Goal: Information Seeking & Learning: Locate item on page

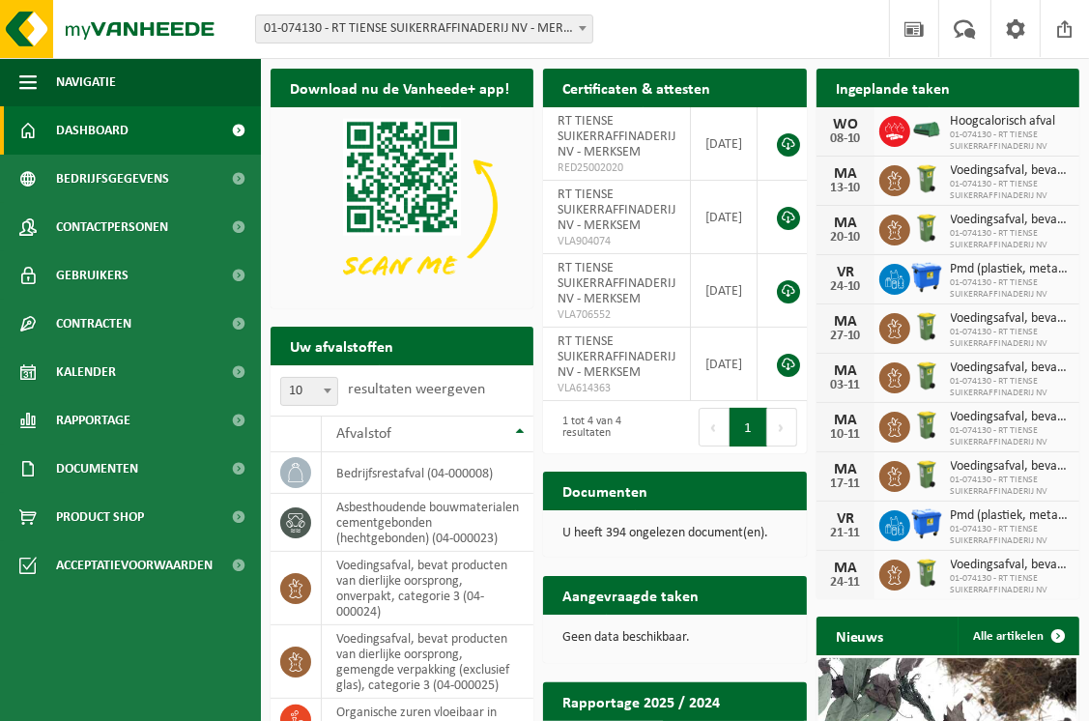
click at [112, 129] on span "Dashboard" at bounding box center [92, 130] width 72 height 48
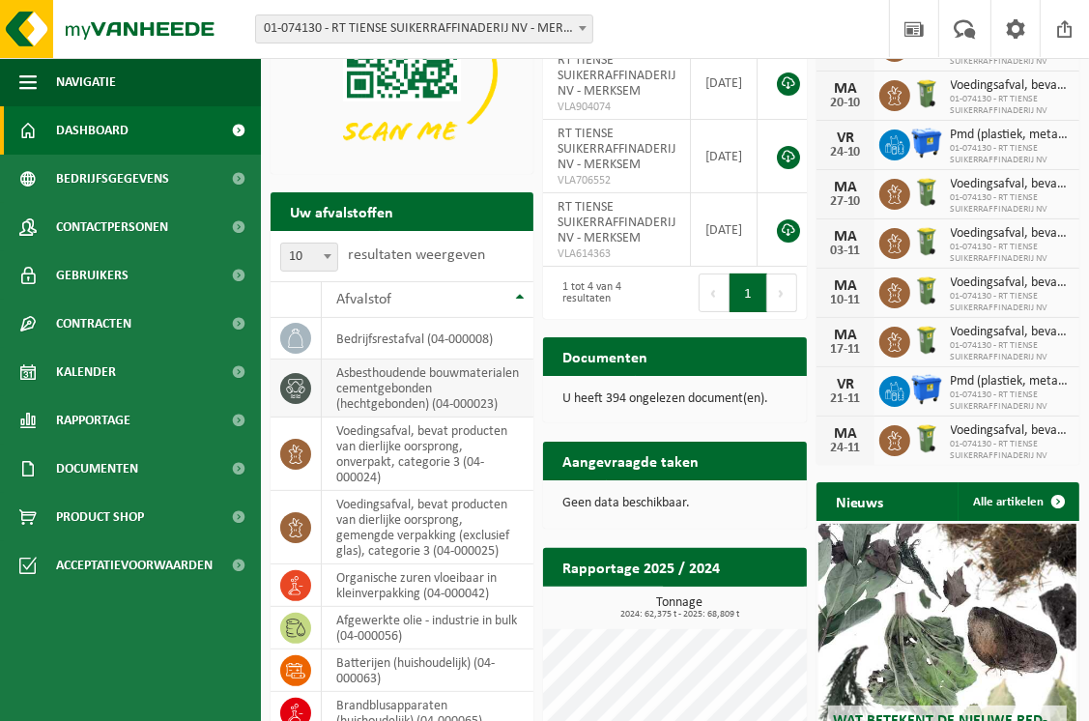
scroll to position [168, 0]
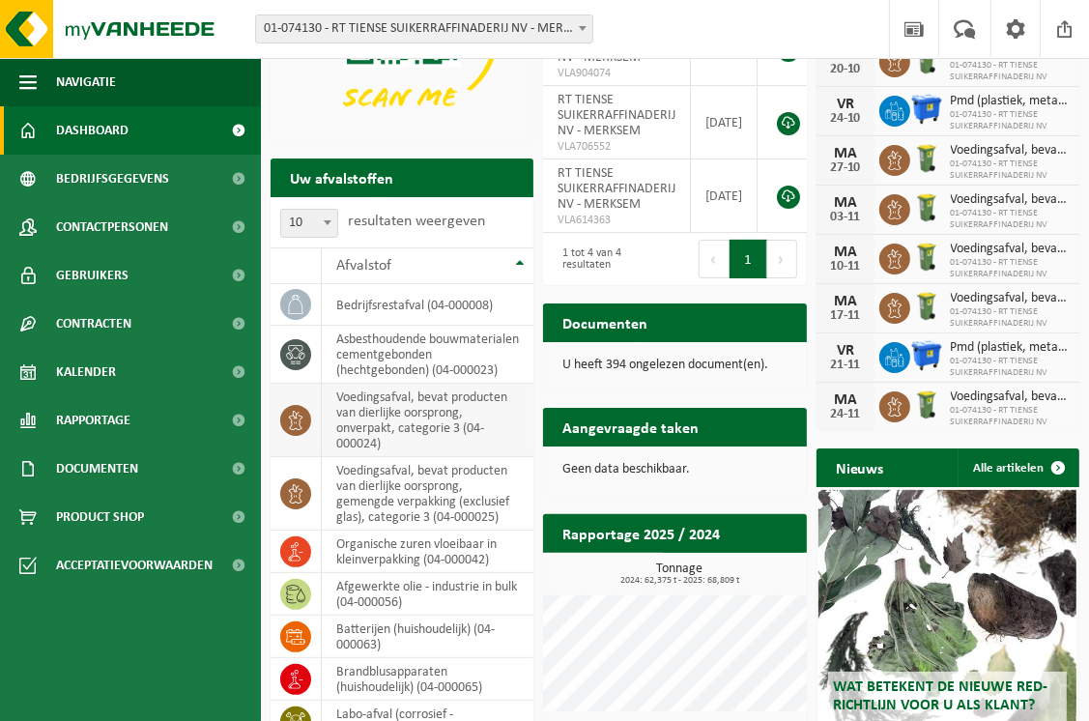
click at [294, 430] on icon at bounding box center [295, 419] width 19 height 19
drag, startPoint x: 294, startPoint y: 435, endPoint x: 471, endPoint y: 457, distance: 179.1
click at [490, 456] on td "voedingsafval, bevat producten van dierlijke oorsprong, onverpakt, categorie 3 …" at bounding box center [428, 419] width 212 height 73
click at [298, 430] on icon at bounding box center [295, 419] width 19 height 19
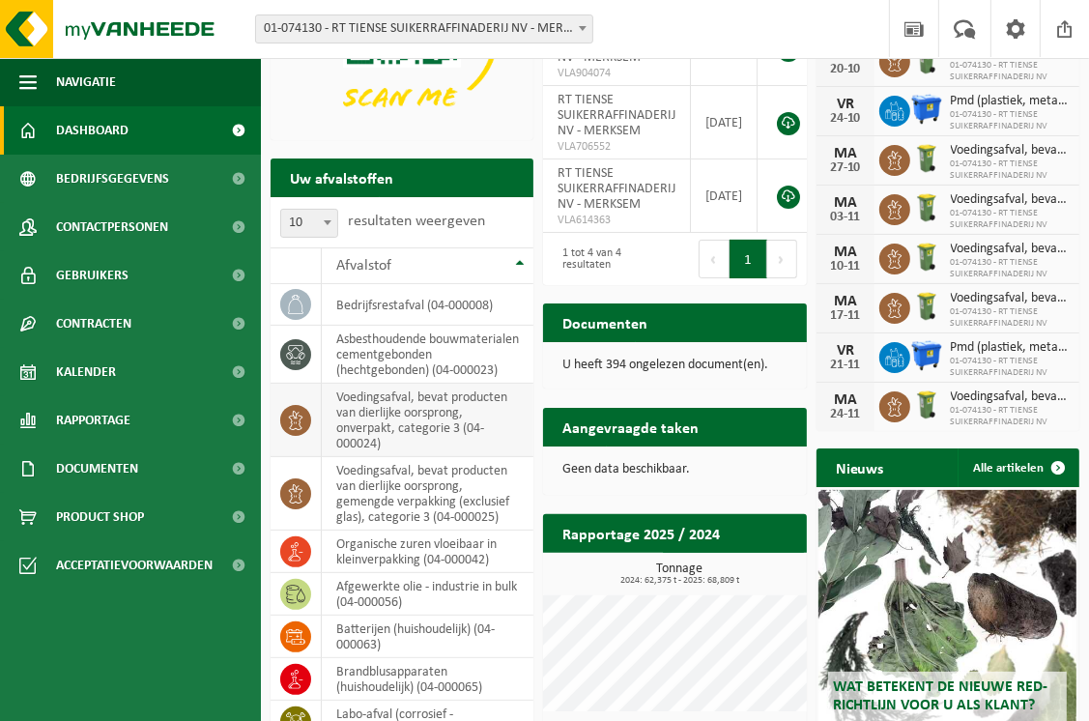
drag, startPoint x: 298, startPoint y: 434, endPoint x: 447, endPoint y: 464, distance: 151.7
click at [447, 457] on td "voedingsafval, bevat producten van dierlijke oorsprong, onverpakt, categorie 3 …" at bounding box center [428, 419] width 212 height 73
click at [444, 455] on td "voedingsafval, bevat producten van dierlijke oorsprong, onverpakt, categorie 3 …" at bounding box center [428, 419] width 212 height 73
click at [328, 227] on span at bounding box center [327, 222] width 19 height 25
click at [328, 221] on b at bounding box center [328, 222] width 8 height 5
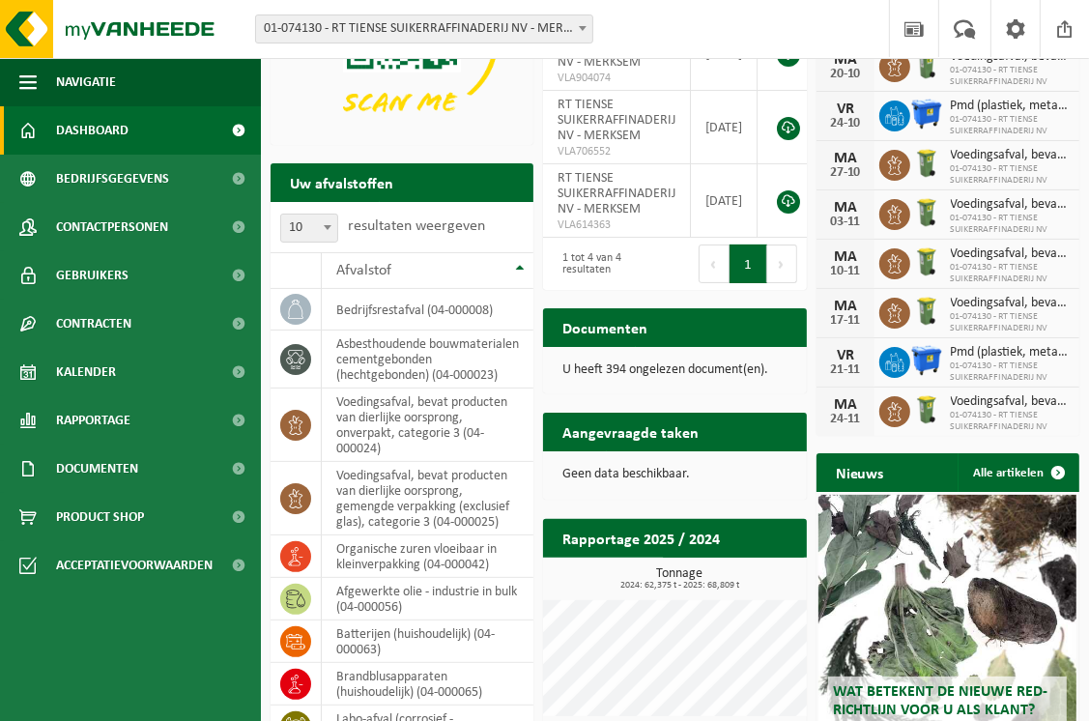
scroll to position [193, 0]
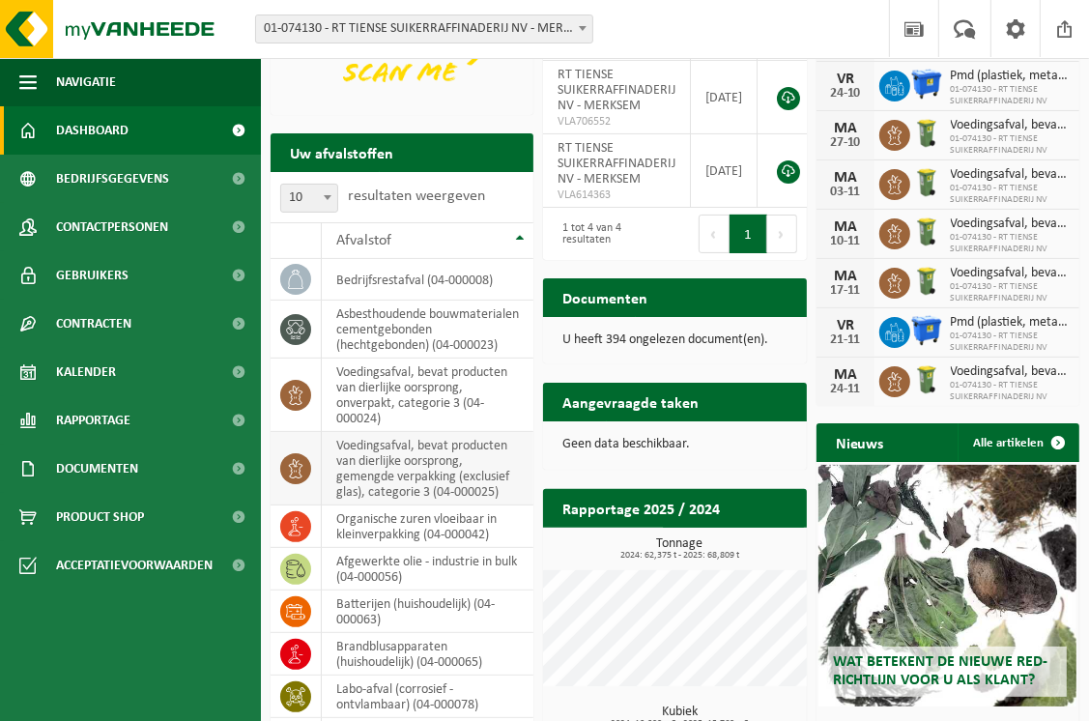
drag, startPoint x: 292, startPoint y: 412, endPoint x: 285, endPoint y: 489, distance: 76.6
click at [285, 484] on span at bounding box center [295, 468] width 31 height 31
click at [286, 478] on icon at bounding box center [295, 468] width 19 height 19
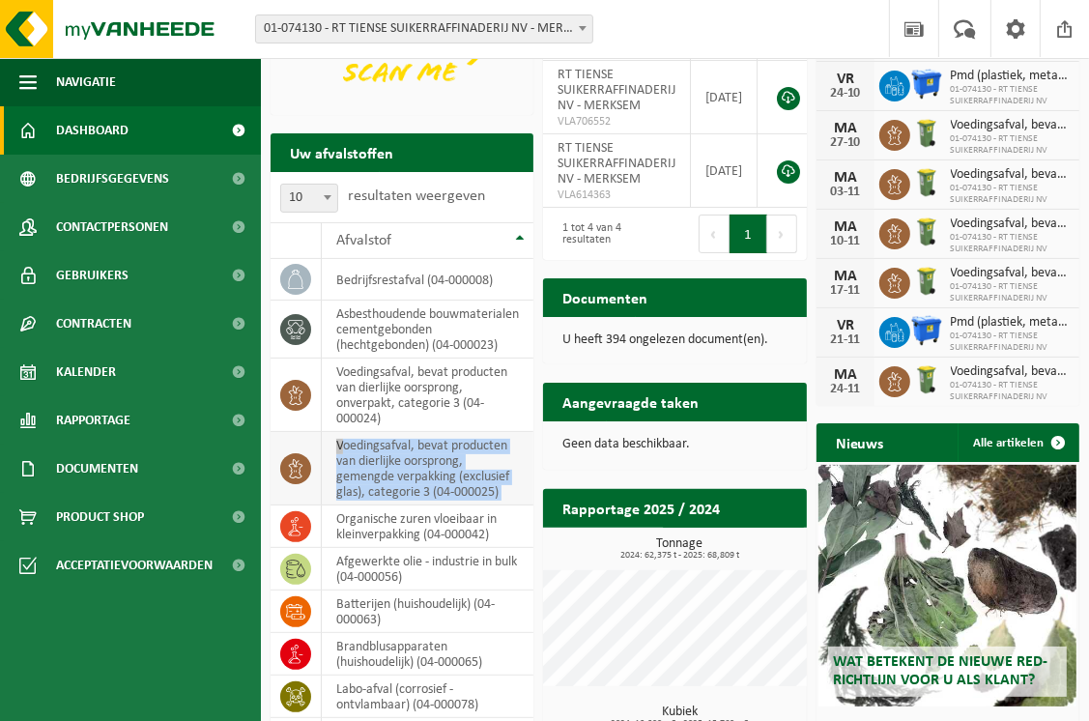
click at [286, 478] on icon at bounding box center [295, 468] width 19 height 19
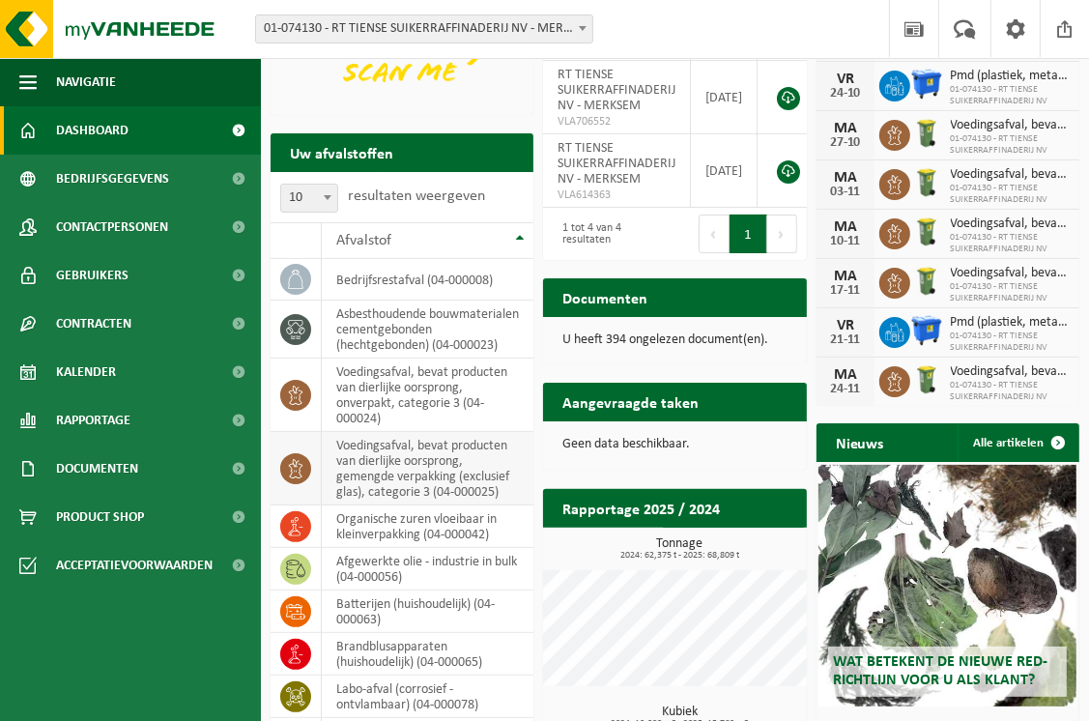
drag, startPoint x: 286, startPoint y: 489, endPoint x: 304, endPoint y: 488, distance: 18.4
click at [304, 478] on icon at bounding box center [295, 468] width 19 height 19
click at [895, 133] on icon at bounding box center [894, 135] width 19 height 19
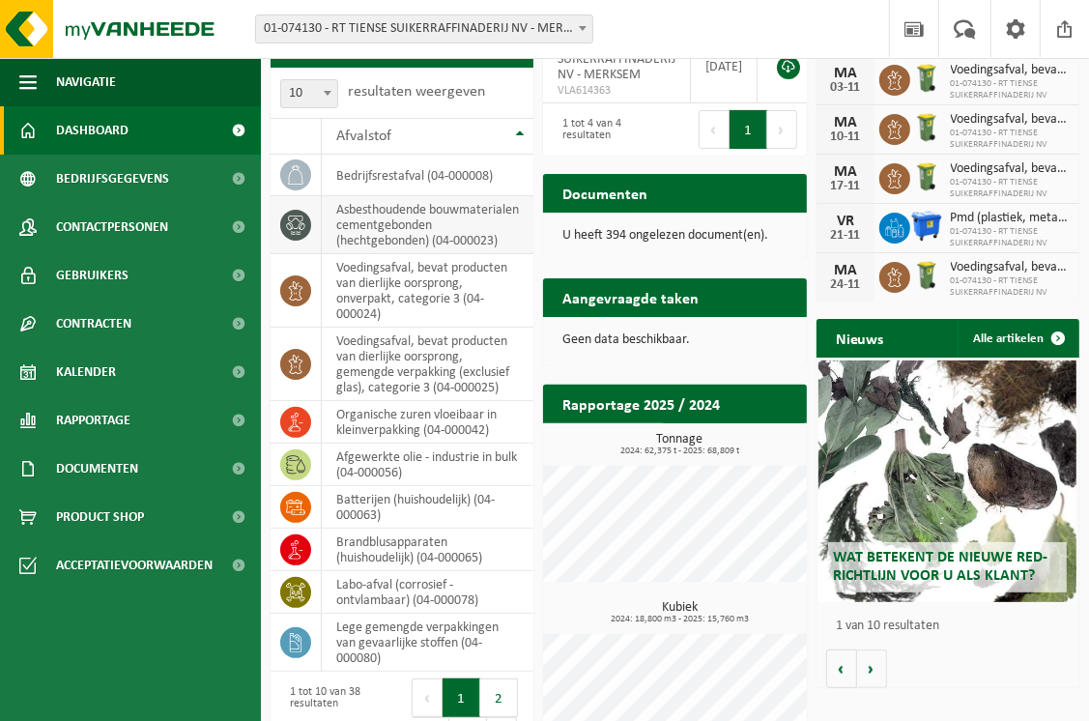
scroll to position [265, 0]
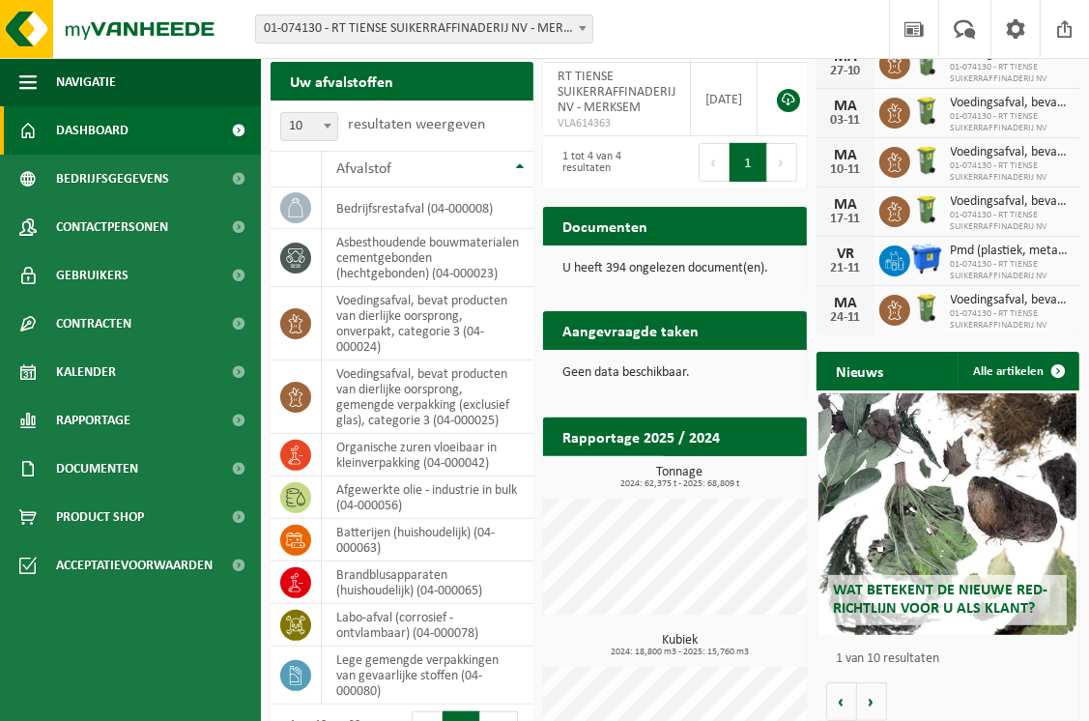
click at [326, 128] on span at bounding box center [327, 125] width 19 height 25
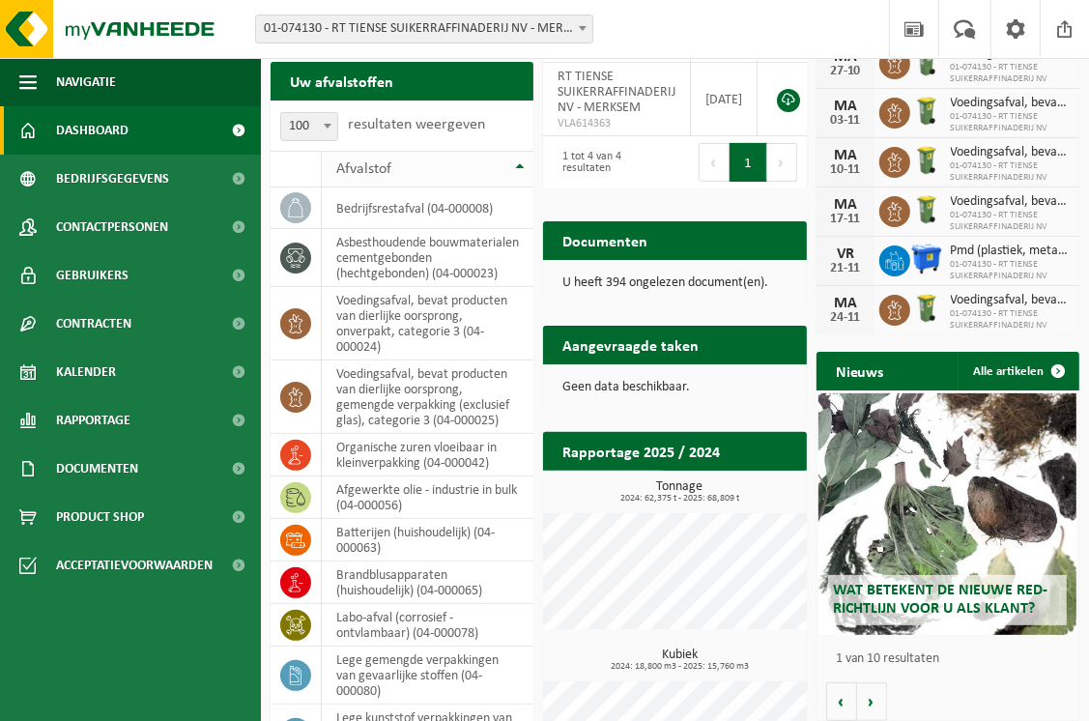
click at [518, 164] on th "Afvalstof" at bounding box center [428, 169] width 212 height 37
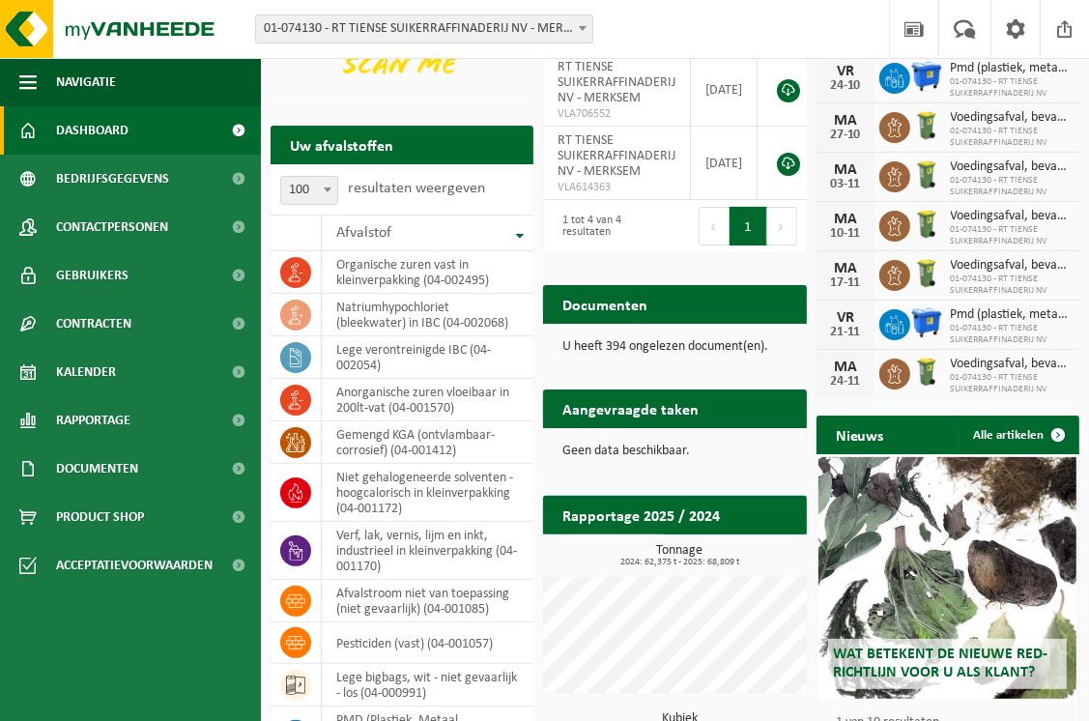
scroll to position [168, 0]
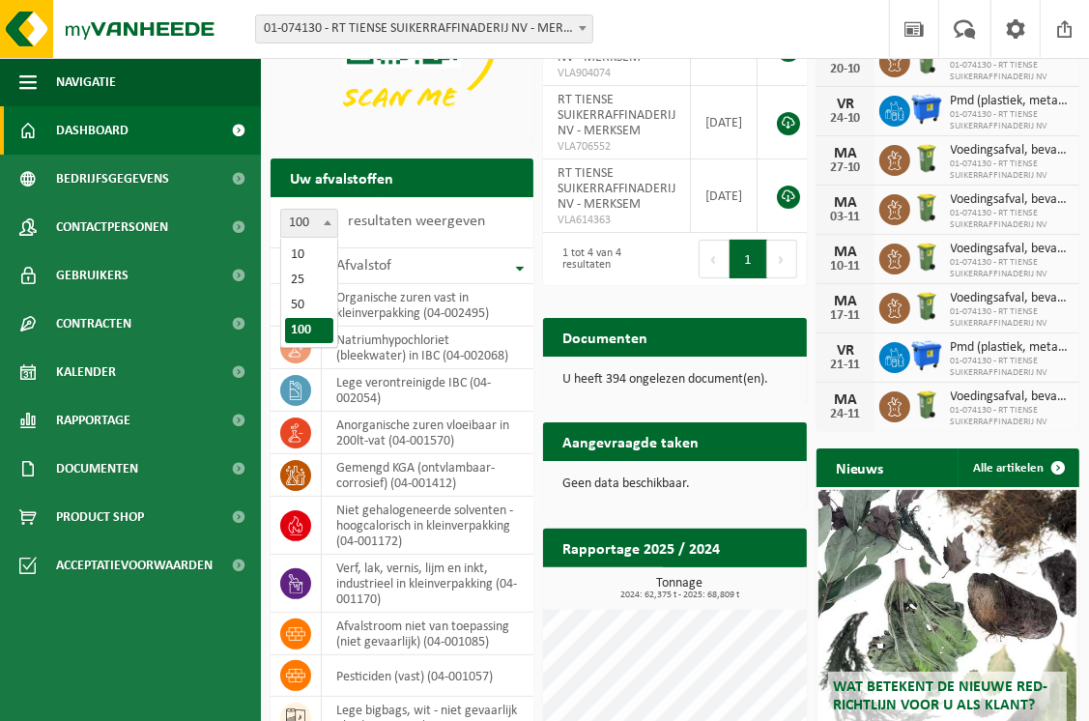
click at [325, 222] on b at bounding box center [328, 222] width 8 height 5
select select "10"
click at [523, 269] on th "Afvalstof" at bounding box center [428, 265] width 212 height 37
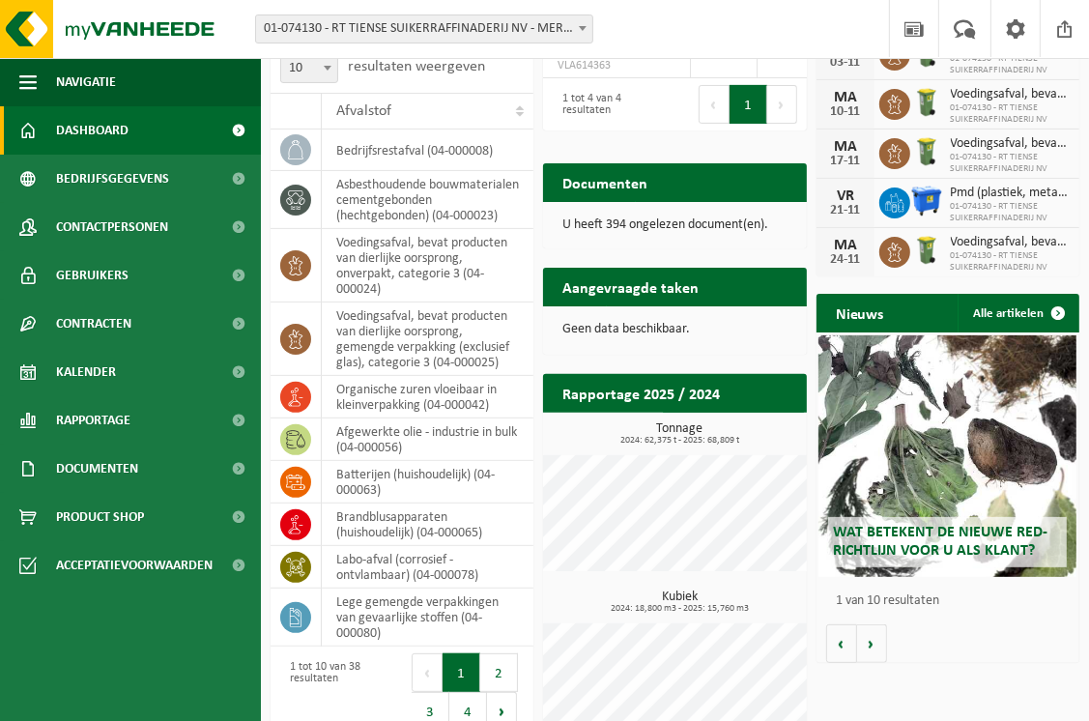
scroll to position [361, 0]
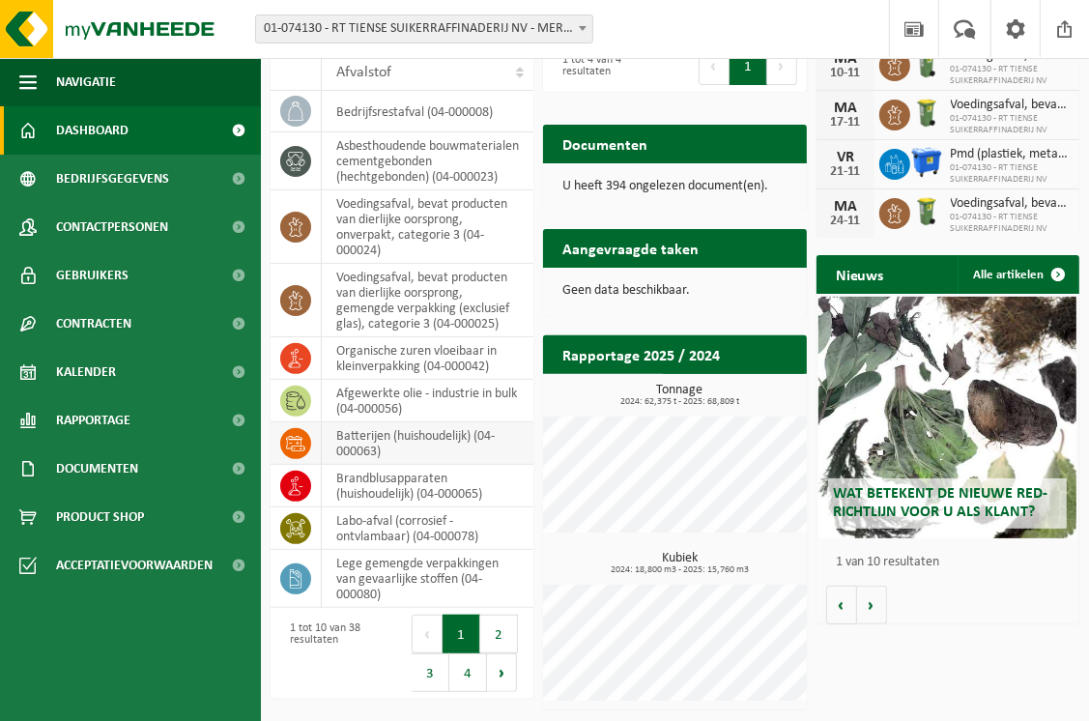
click at [297, 451] on icon at bounding box center [295, 443] width 19 height 15
click at [496, 652] on button "2" at bounding box center [499, 633] width 38 height 39
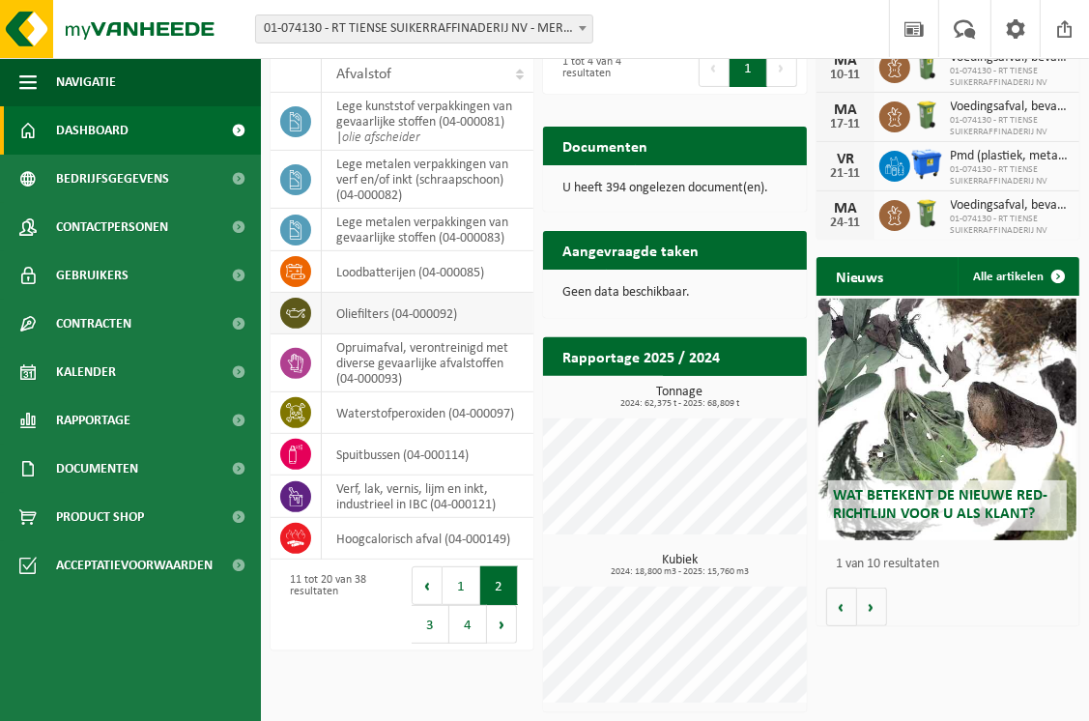
click at [292, 311] on icon at bounding box center [295, 312] width 19 height 19
